Goal: Complete application form

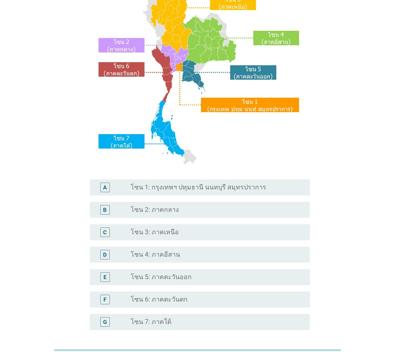
scroll to position [151, 0]
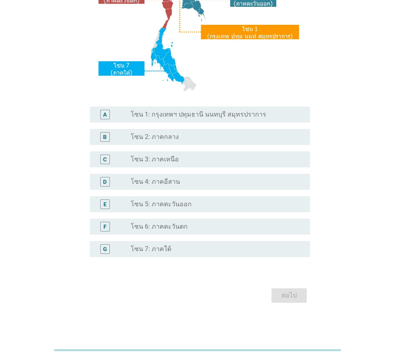
click at [161, 249] on label "โซน 7: ภาคใต้" at bounding box center [151, 249] width 40 height 8
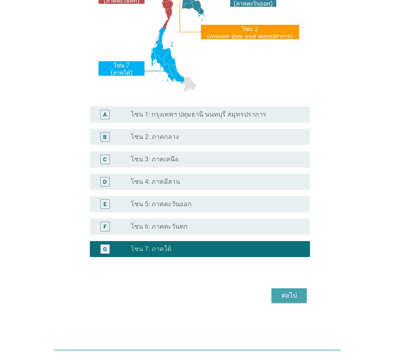
click at [291, 295] on div "ต่อไป" at bounding box center [289, 296] width 22 height 10
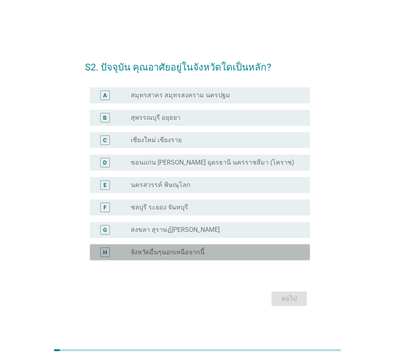
click at [203, 253] on div "radio_button_unchecked จังหวัดอื่นๆนอกเหนือจากนี้" at bounding box center [214, 252] width 166 height 8
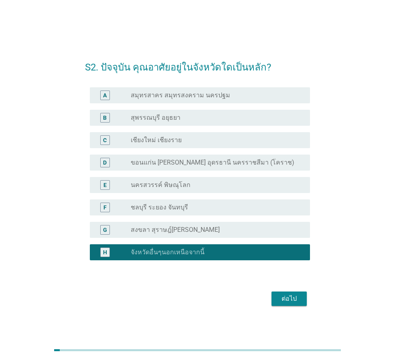
click at [285, 299] on div "ต่อไป" at bounding box center [289, 299] width 22 height 10
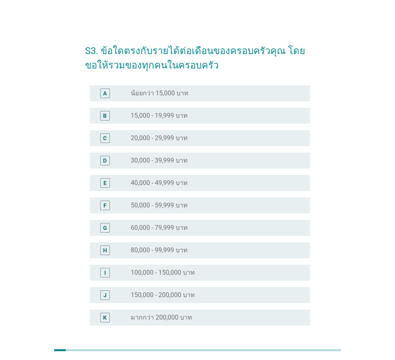
click at [211, 182] on div "radio_button_unchecked 40,000 - 49,999 บาท" at bounding box center [214, 183] width 166 height 8
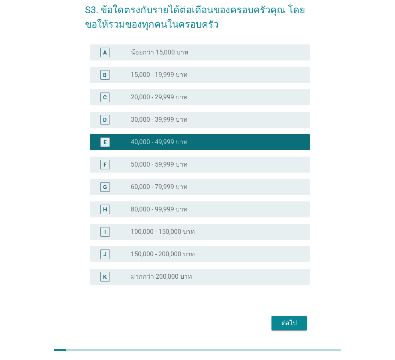
scroll to position [69, 0]
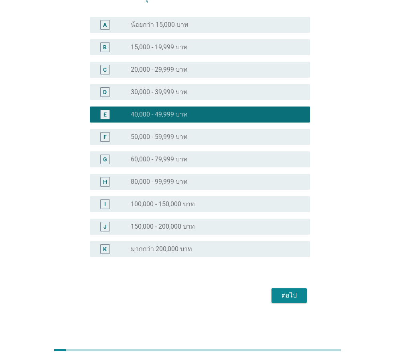
click at [288, 298] on div "ต่อไป" at bounding box center [289, 296] width 22 height 10
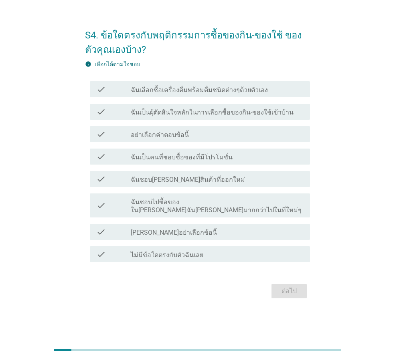
scroll to position [0, 0]
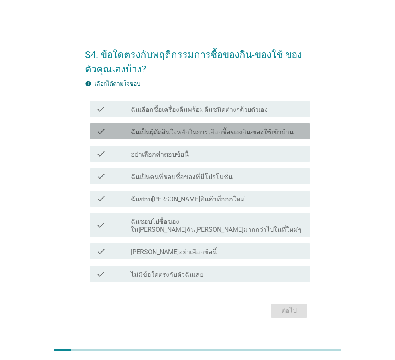
click at [276, 135] on label "ฉันเป็นผุ้ตัดสินใจหลักในการเลือกซื้อของกิน-ของใช้เข้าบ้าน" at bounding box center [212, 132] width 163 height 8
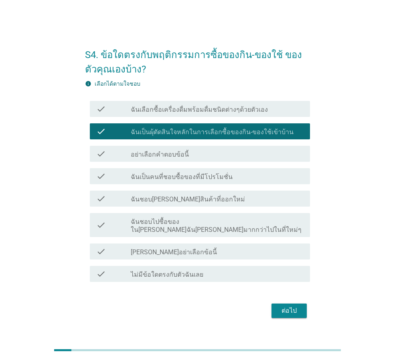
click at [256, 114] on label "ฉันเลือกซื้อเครื่องดื่มพร้อมดื่มชนิดต่างๆด้วยตัวเอง" at bounding box center [199, 110] width 137 height 8
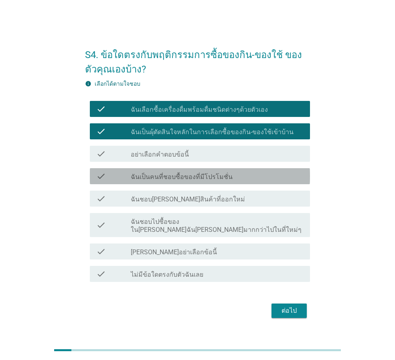
click at [224, 176] on div "check_box_outline_blank ฉันเป็นคนที่ชอบซื้อของที่มีโปรโมชั่น" at bounding box center [217, 176] width 173 height 10
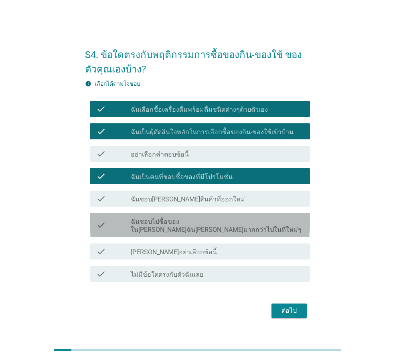
click at [216, 224] on label "ฉันชอบไปซื้อของใน[PERSON_NAME]ฉัน[PERSON_NAME]มากกว่าไปในที่ใหม่ๆ" at bounding box center [217, 226] width 173 height 16
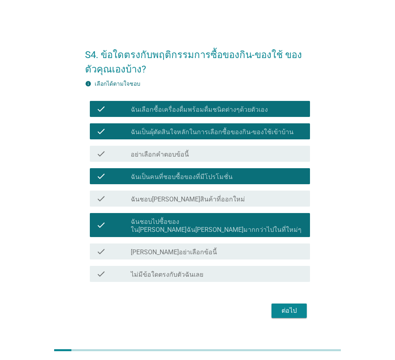
click at [289, 310] on div "ต่อไป" at bounding box center [289, 311] width 22 height 10
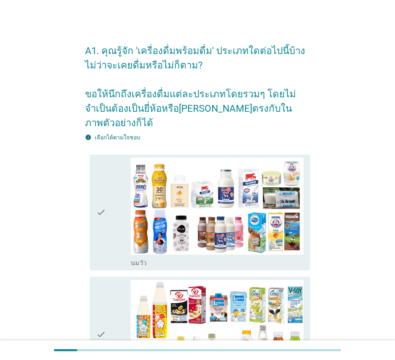
click at [121, 212] on div "check" at bounding box center [113, 212] width 34 height 109
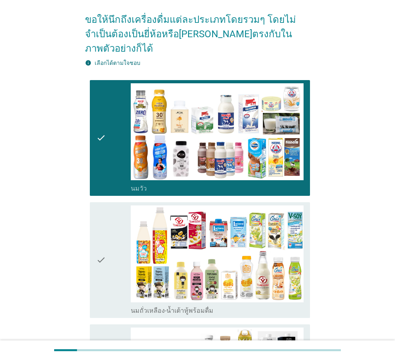
scroll to position [80, 0]
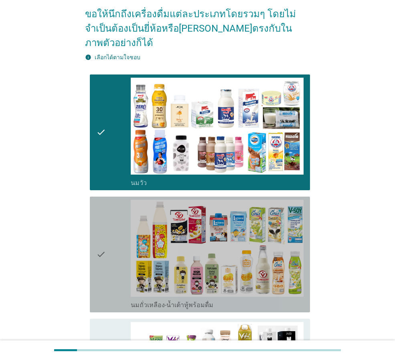
click at [117, 212] on div "check" at bounding box center [113, 254] width 34 height 109
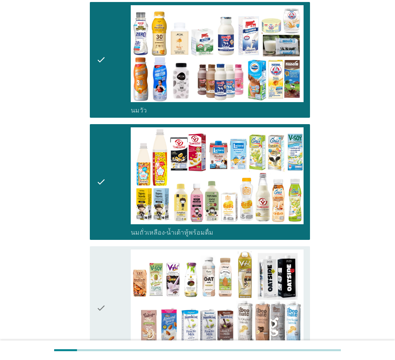
scroll to position [200, 0]
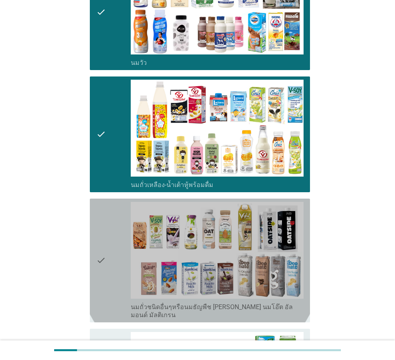
click at [114, 213] on div "check" at bounding box center [113, 260] width 34 height 117
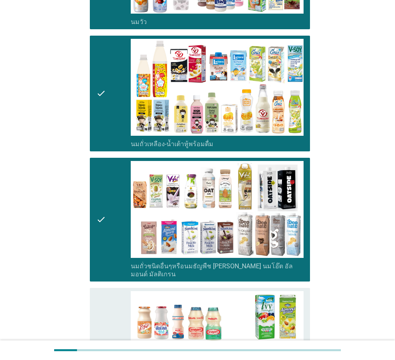
scroll to position [361, 0]
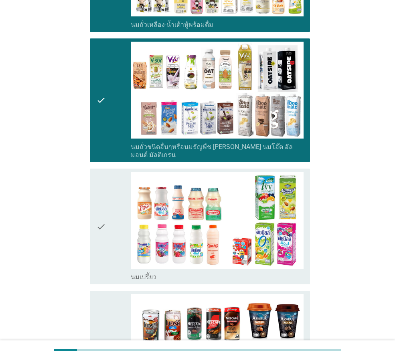
click at [114, 213] on div "check" at bounding box center [113, 226] width 34 height 109
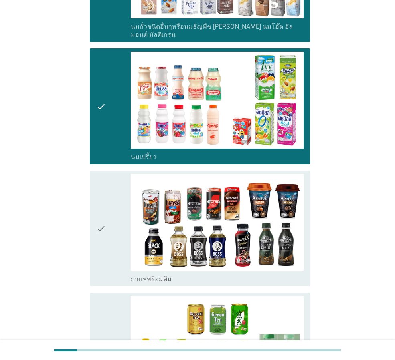
click at [114, 213] on div "check" at bounding box center [113, 228] width 34 height 109
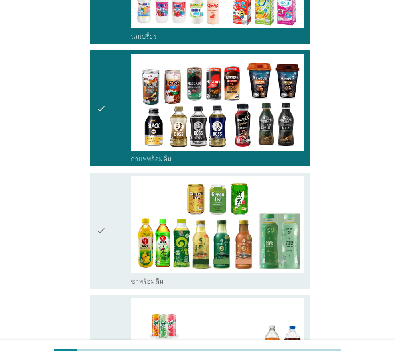
click at [114, 213] on div "check" at bounding box center [113, 230] width 34 height 109
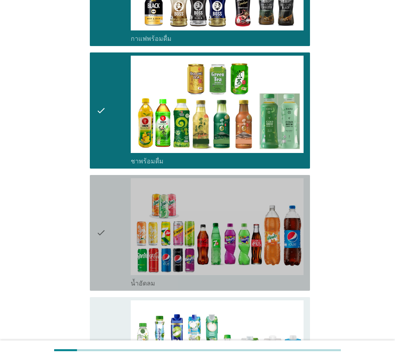
click at [114, 213] on div "check" at bounding box center [113, 232] width 34 height 109
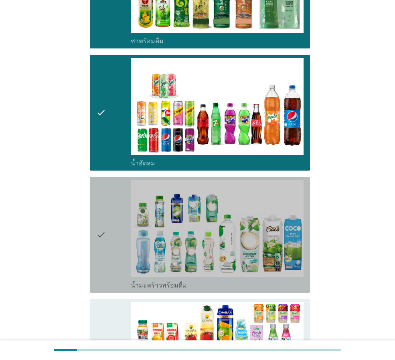
click at [114, 213] on div "check" at bounding box center [113, 234] width 34 height 109
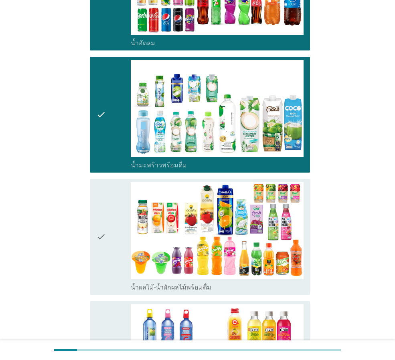
click at [114, 213] on div "check" at bounding box center [113, 236] width 34 height 109
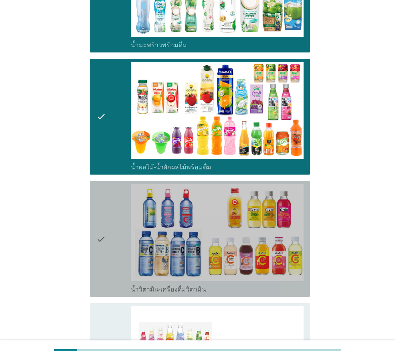
click at [114, 213] on div "check" at bounding box center [113, 238] width 34 height 109
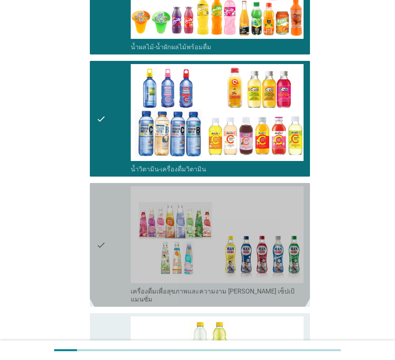
click at [114, 213] on div "check" at bounding box center [113, 244] width 34 height 117
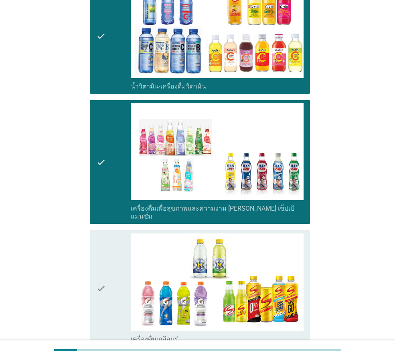
scroll to position [1322, 0]
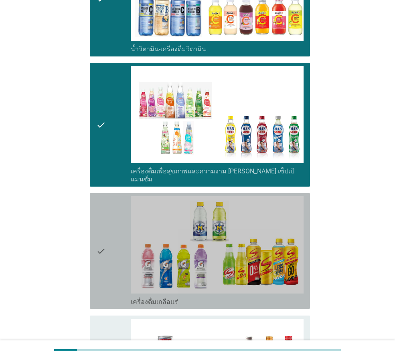
click at [114, 213] on div "check" at bounding box center [113, 250] width 34 height 109
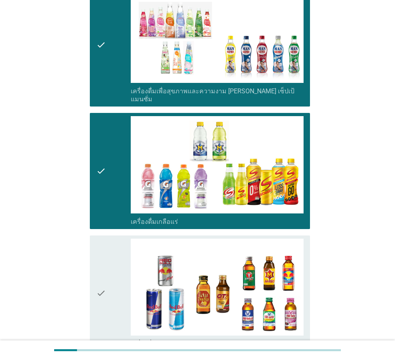
click at [114, 239] on div "check" at bounding box center [113, 293] width 34 height 109
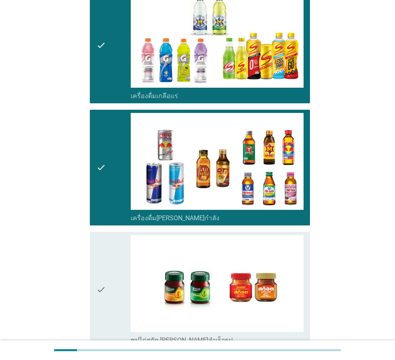
scroll to position [1563, 0]
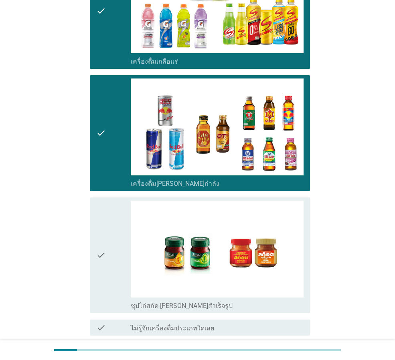
click at [114, 213] on div "check" at bounding box center [113, 255] width 34 height 109
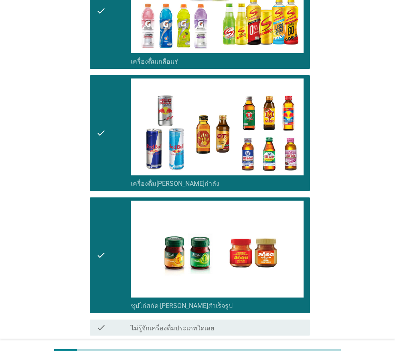
click at [293, 360] on div "ต่อไป" at bounding box center [289, 365] width 22 height 10
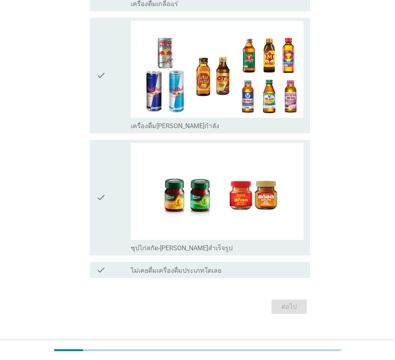
scroll to position [0, 0]
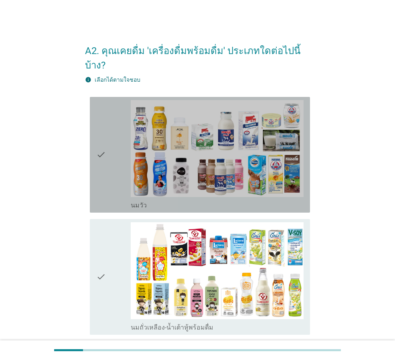
click at [111, 165] on div "check" at bounding box center [113, 154] width 34 height 109
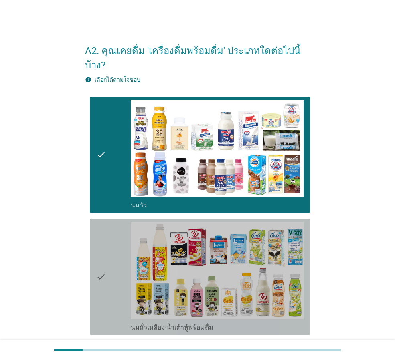
click at [110, 238] on div "check" at bounding box center [113, 276] width 34 height 109
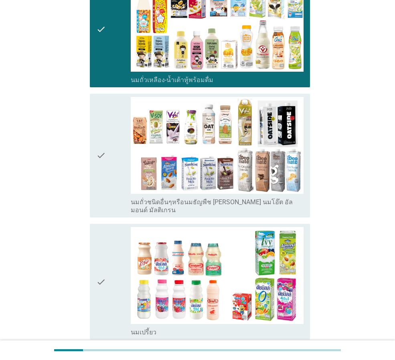
scroll to position [280, 0]
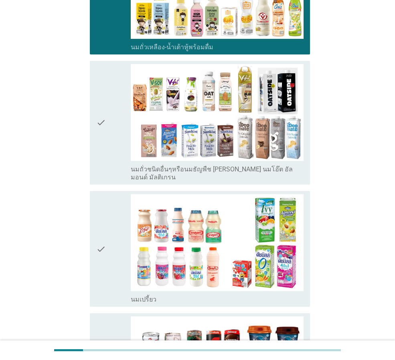
click at [109, 238] on div "check" at bounding box center [113, 248] width 34 height 109
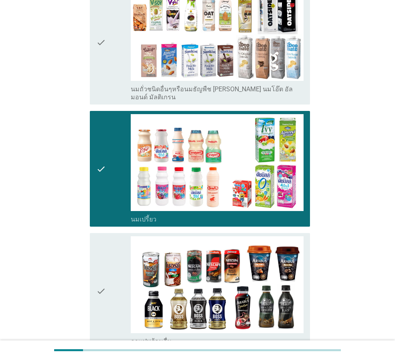
click at [109, 238] on div "check" at bounding box center [113, 290] width 34 height 109
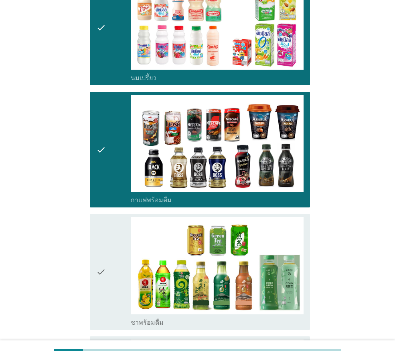
scroll to position [521, 0]
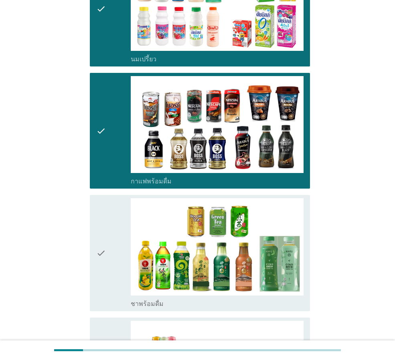
click at [109, 238] on div "check" at bounding box center [113, 252] width 34 height 109
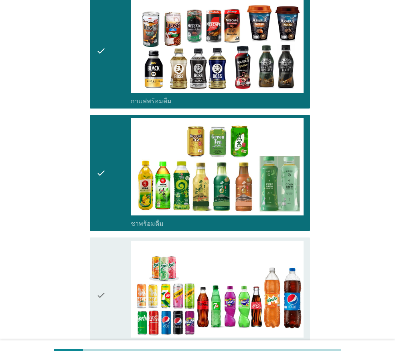
click at [109, 241] on div "check" at bounding box center [113, 295] width 34 height 109
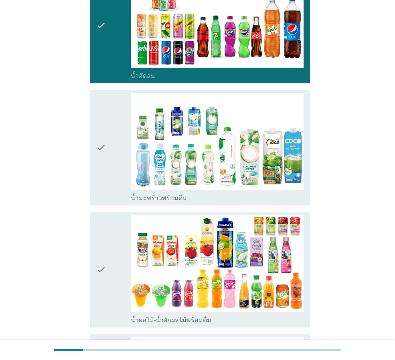
scroll to position [882, 0]
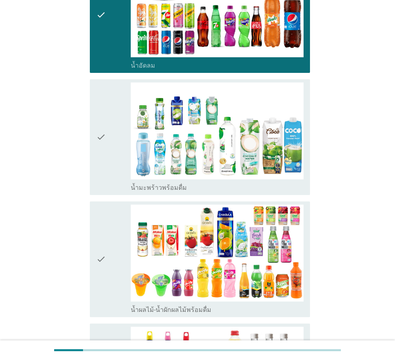
click at [109, 238] on div "check" at bounding box center [113, 259] width 34 height 109
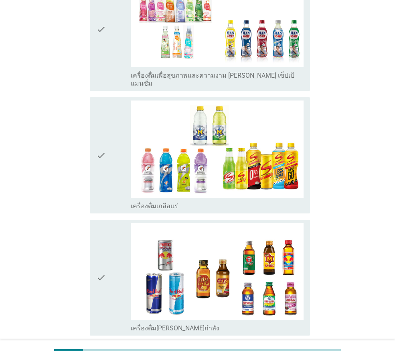
scroll to position [1402, 0]
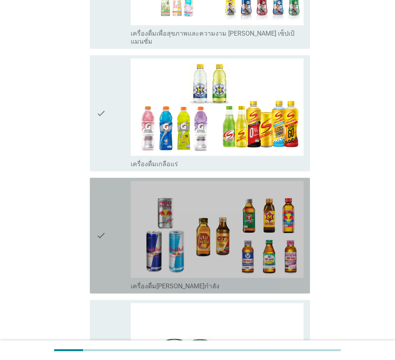
click at [109, 238] on div "check" at bounding box center [113, 235] width 34 height 109
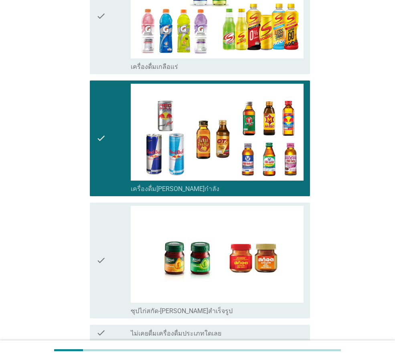
scroll to position [1523, 0]
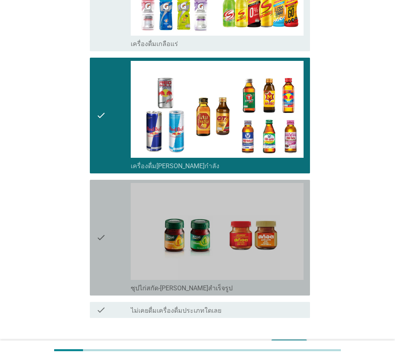
click at [109, 238] on div "check" at bounding box center [113, 237] width 34 height 109
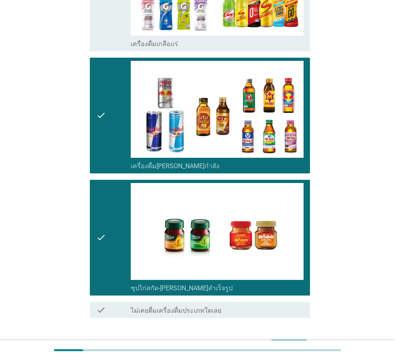
click at [286, 342] on div "ต่อไป" at bounding box center [289, 347] width 22 height 10
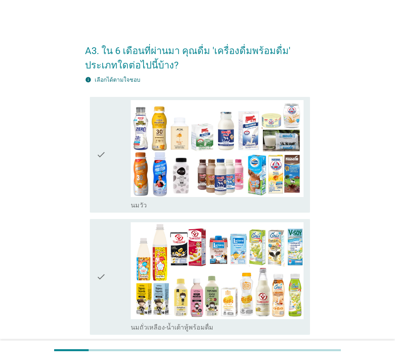
click at [111, 186] on div "check" at bounding box center [113, 154] width 34 height 109
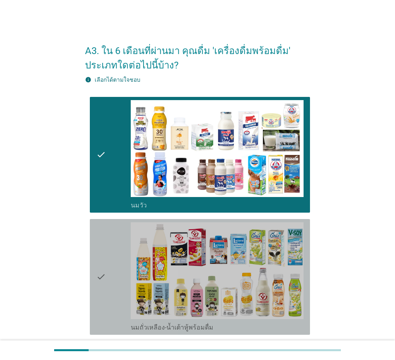
click at [104, 242] on icon "check" at bounding box center [101, 276] width 10 height 109
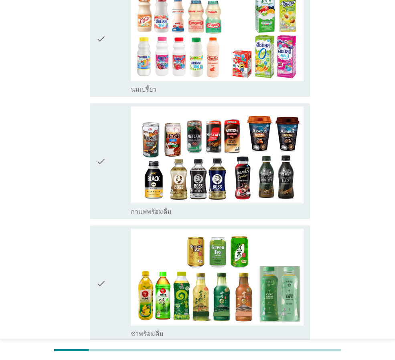
scroll to position [361, 0]
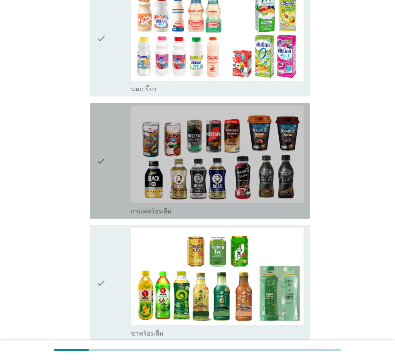
click at [109, 194] on div "check" at bounding box center [113, 160] width 34 height 109
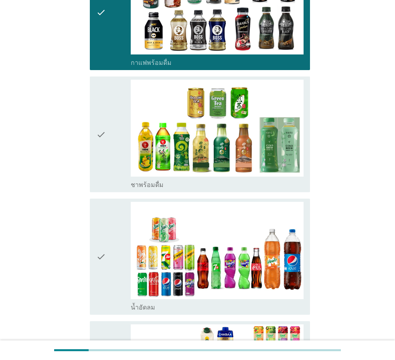
scroll to position [521, 0]
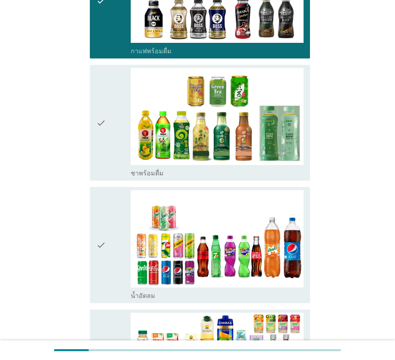
click at [105, 224] on icon "check" at bounding box center [101, 244] width 10 height 109
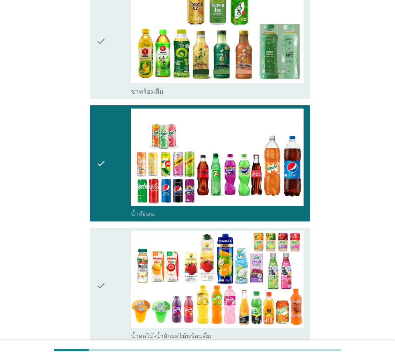
scroll to position [641, 0]
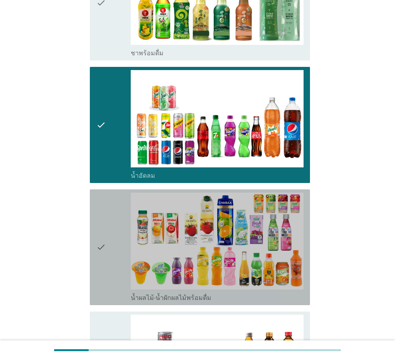
click at [105, 224] on icon "check" at bounding box center [101, 247] width 10 height 109
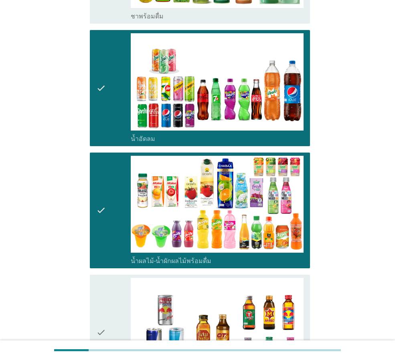
scroll to position [841, 0]
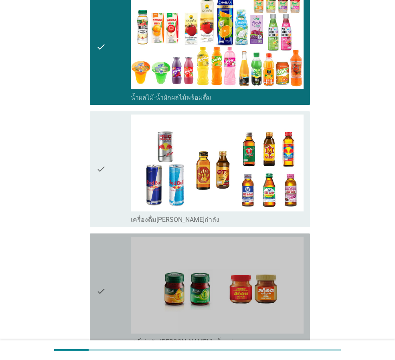
click at [109, 250] on div "check" at bounding box center [113, 291] width 34 height 109
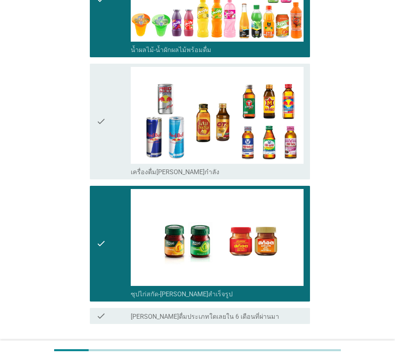
scroll to position [947, 0]
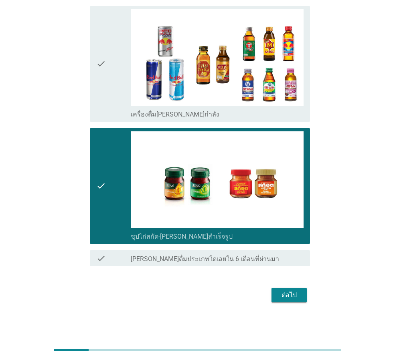
click at [287, 291] on div "ต่อไป" at bounding box center [289, 296] width 22 height 10
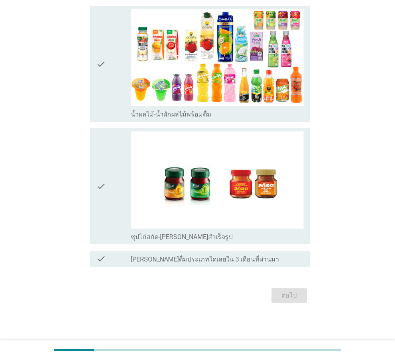
scroll to position [0, 0]
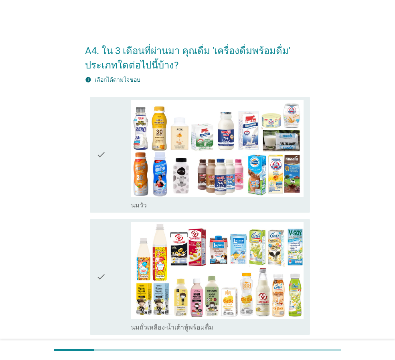
click at [97, 182] on icon "check" at bounding box center [101, 154] width 10 height 109
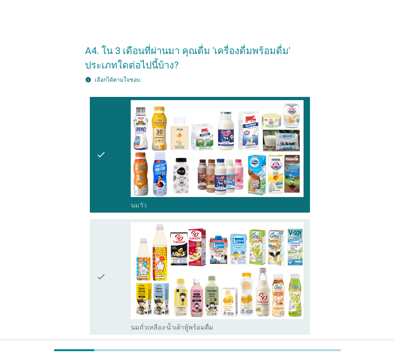
click at [99, 242] on icon "check" at bounding box center [101, 276] width 10 height 109
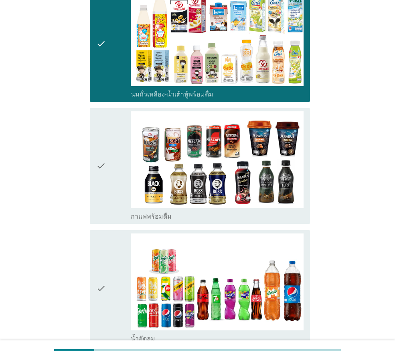
scroll to position [240, 0]
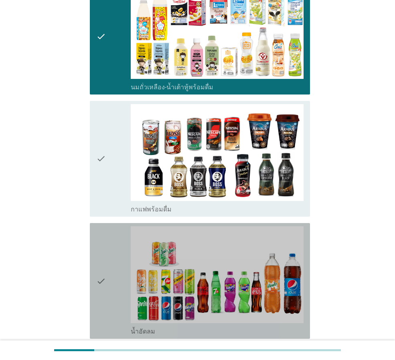
click at [131, 257] on div "check_box น้ำอัดลม" at bounding box center [217, 280] width 173 height 109
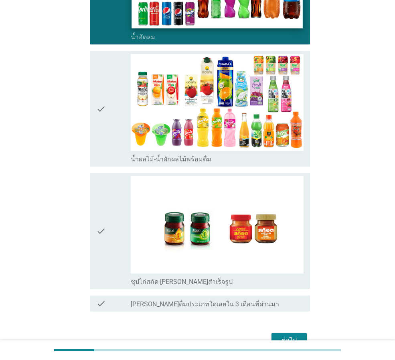
scroll to position [561, 0]
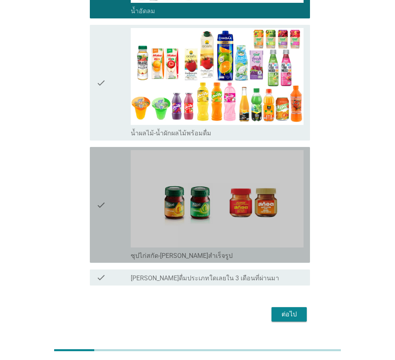
click at [116, 230] on div "check" at bounding box center [113, 204] width 34 height 109
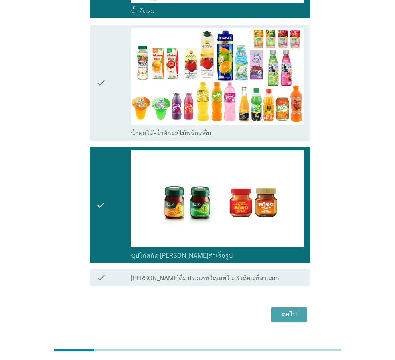
click at [288, 312] on div "ต่อไป" at bounding box center [289, 315] width 22 height 10
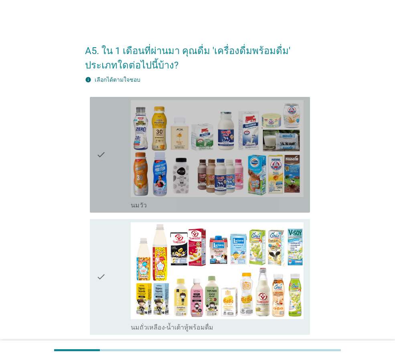
click at [108, 181] on div "check" at bounding box center [113, 154] width 34 height 109
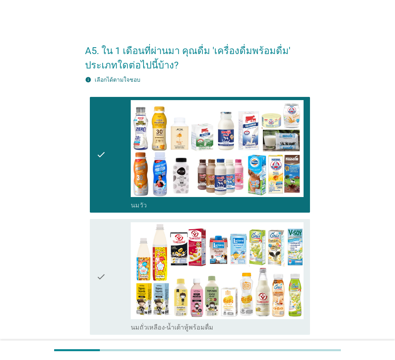
click at [104, 240] on icon "check" at bounding box center [101, 276] width 10 height 109
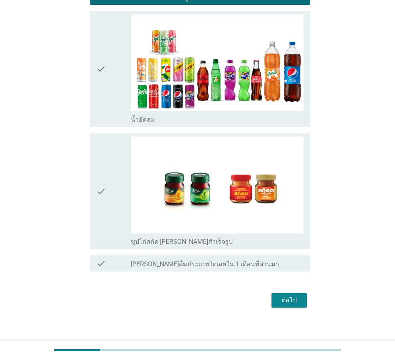
scroll to position [335, 0]
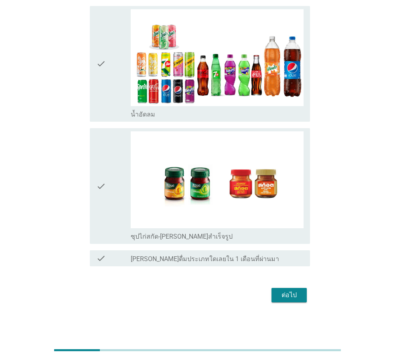
click at [284, 299] on div "ต่อไป" at bounding box center [289, 296] width 22 height 10
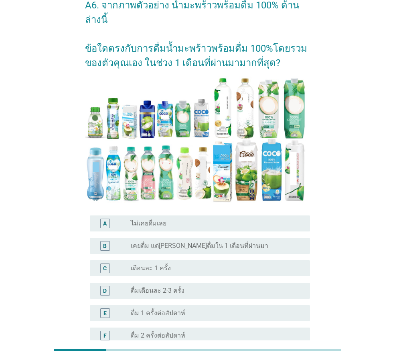
scroll to position [7, 0]
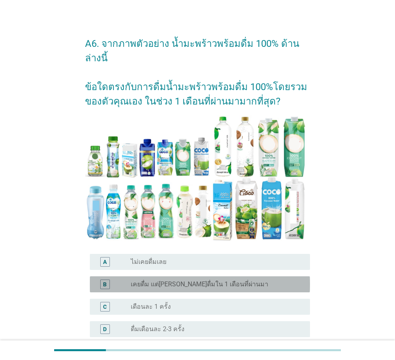
click at [204, 280] on label "เคยดื่ม แต่[PERSON_NAME]ดื่มใน 1 เดือนที่ผ่านมา" at bounding box center [199, 284] width 137 height 8
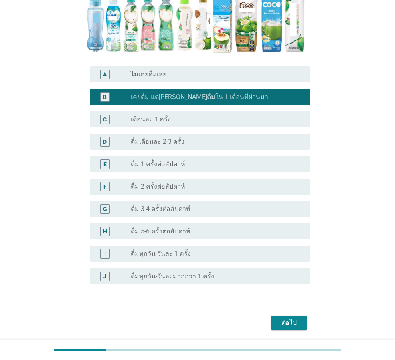
scroll to position [208, 0]
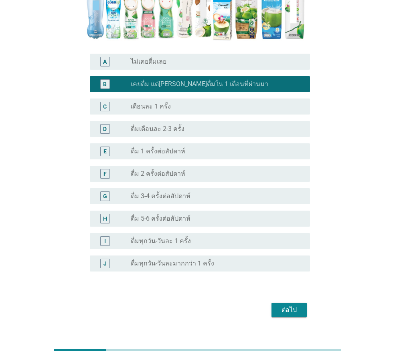
click at [294, 305] on div "ต่อไป" at bounding box center [289, 310] width 22 height 10
